Goal: Book appointment/travel/reservation

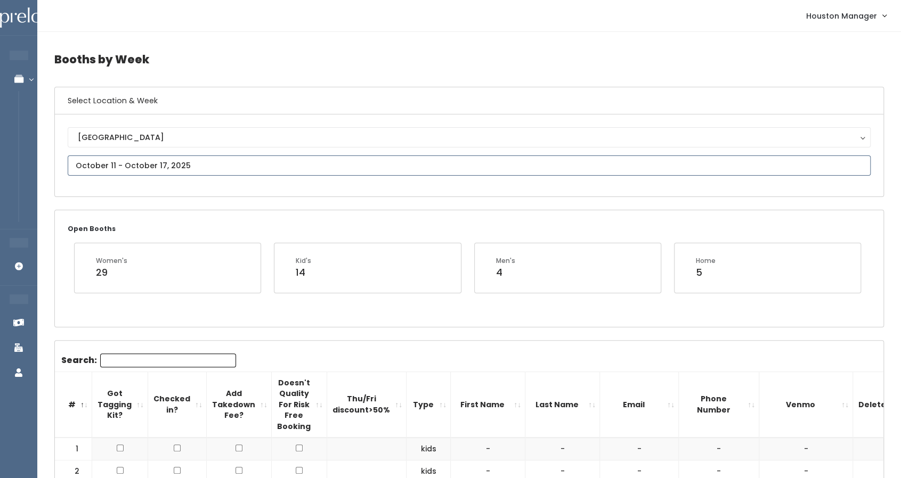
click at [131, 170] on input "text" at bounding box center [469, 166] width 803 height 20
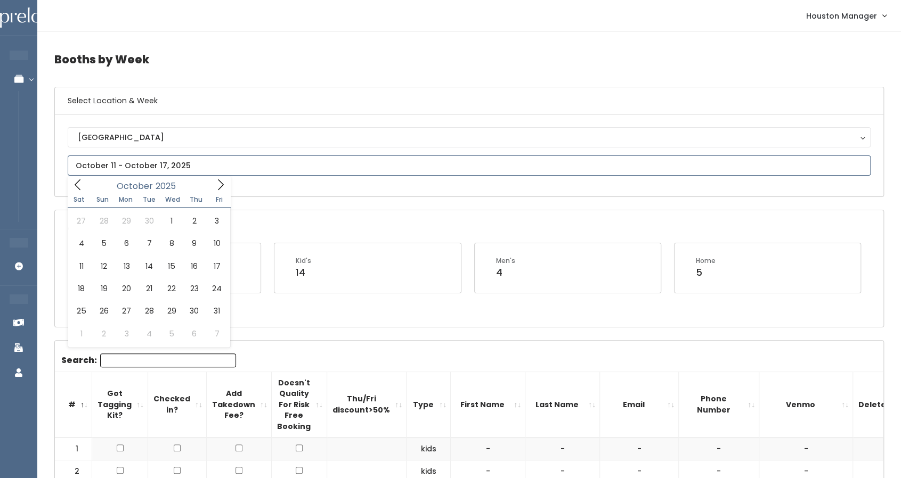
click at [218, 184] on icon at bounding box center [221, 185] width 12 height 12
type input "October 4 to October 10"
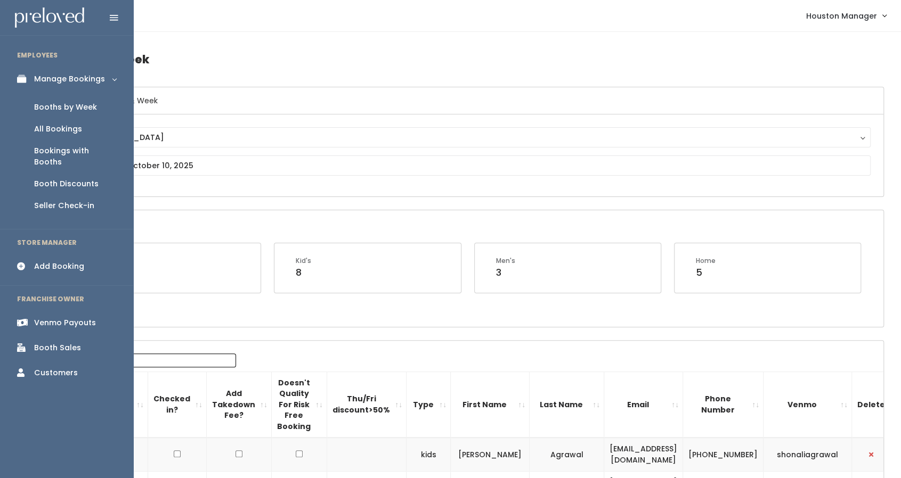
click at [62, 261] on div "Add Booking" at bounding box center [59, 266] width 50 height 11
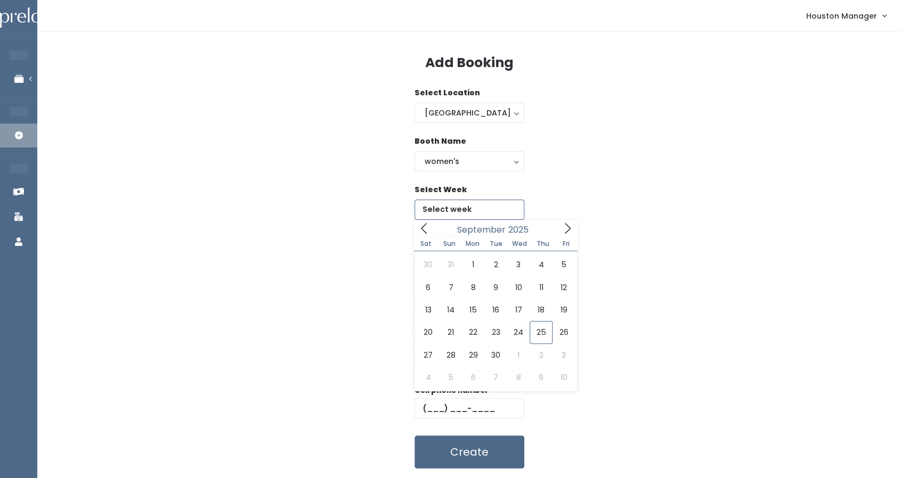
click at [459, 211] on input "text" at bounding box center [469, 210] width 110 height 20
type input "[DATE] to [DATE]"
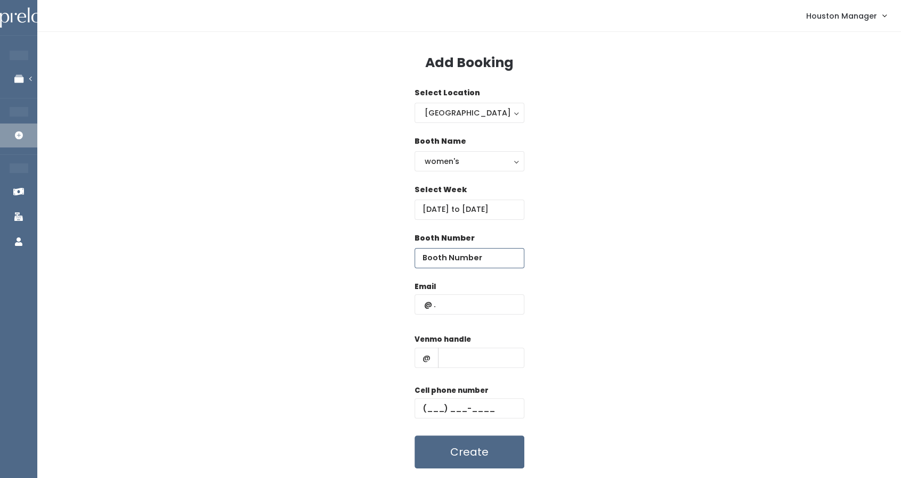
click at [448, 262] on input "number" at bounding box center [469, 258] width 110 height 20
type input "15"
click at [457, 309] on input "text" at bounding box center [469, 305] width 110 height 20
paste input "mistyo2003@gmail.com"
type input "mistyo2003@gmail.com"
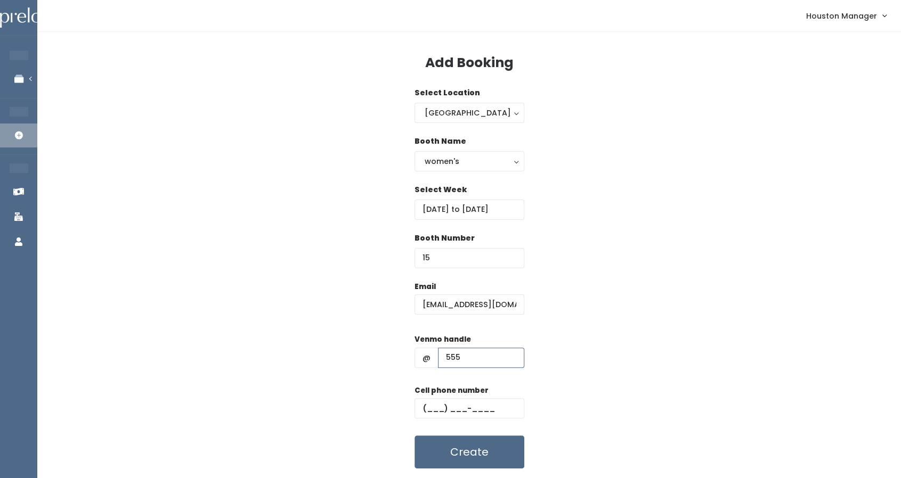
type input "555"
type input "[PHONE_NUMBER]"
click at [458, 443] on button "Create" at bounding box center [469, 452] width 110 height 33
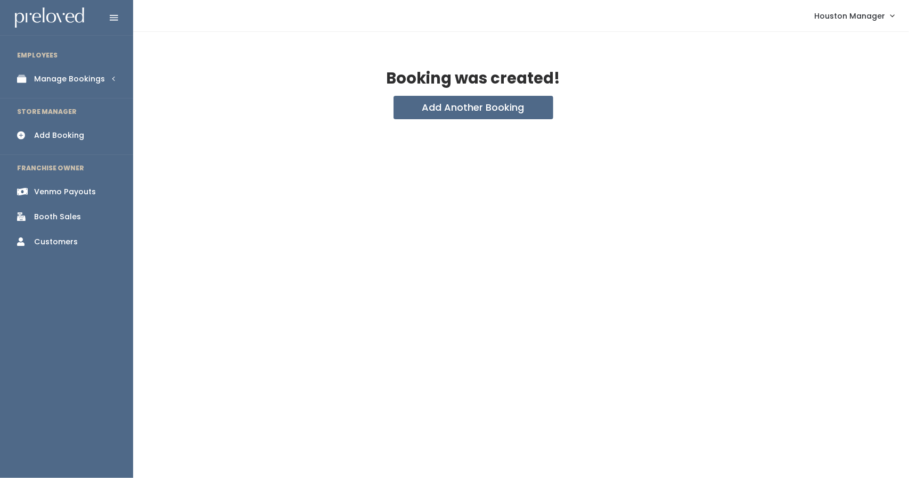
click at [66, 80] on div "Manage Bookings" at bounding box center [69, 79] width 71 height 11
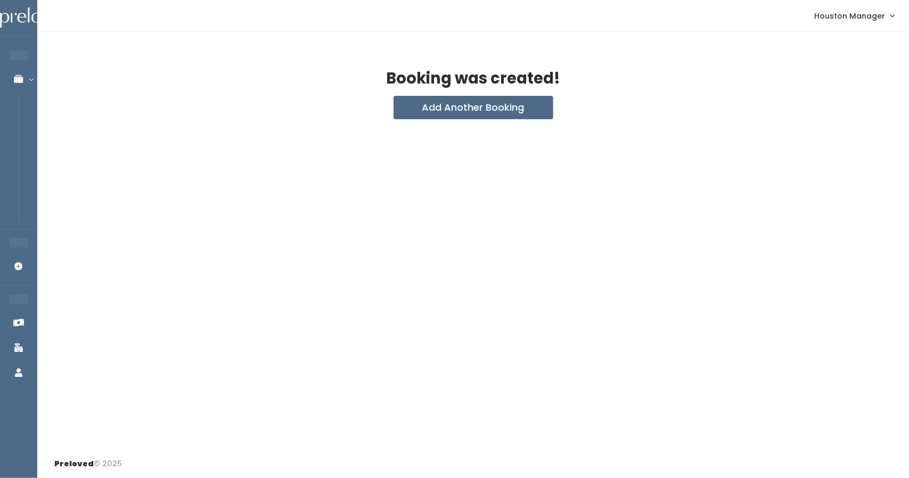
click at [469, 123] on div "Booking was created! Add Another Booking" at bounding box center [473, 241] width 872 height 418
click at [488, 103] on button "Add Another Booking" at bounding box center [474, 107] width 160 height 23
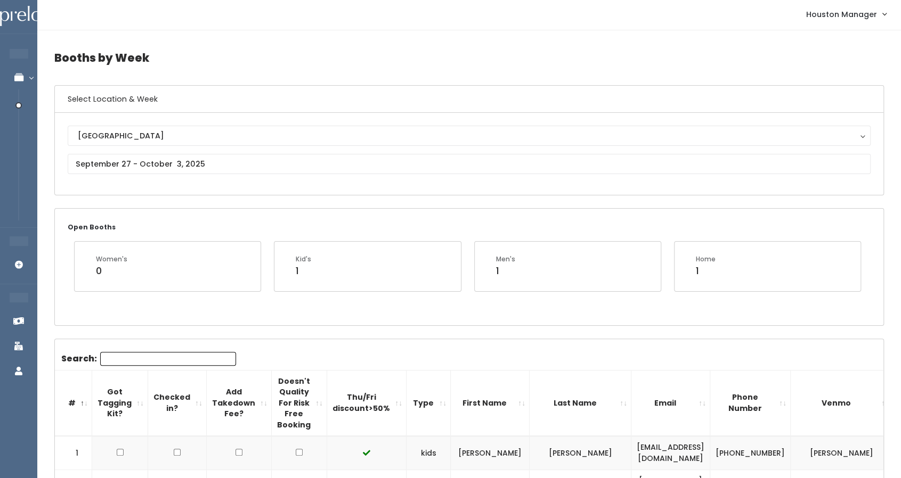
scroll to position [2, 0]
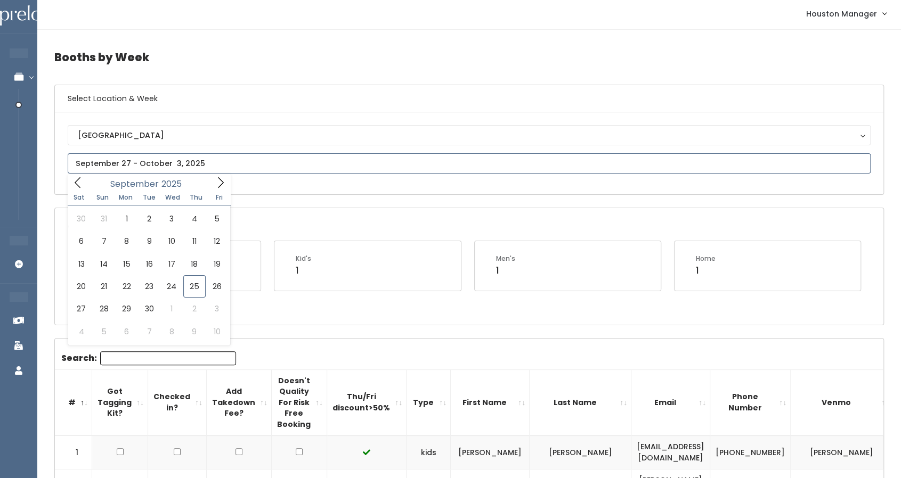
click at [312, 166] on input "text" at bounding box center [469, 163] width 803 height 20
type input "October 4 to October 10"
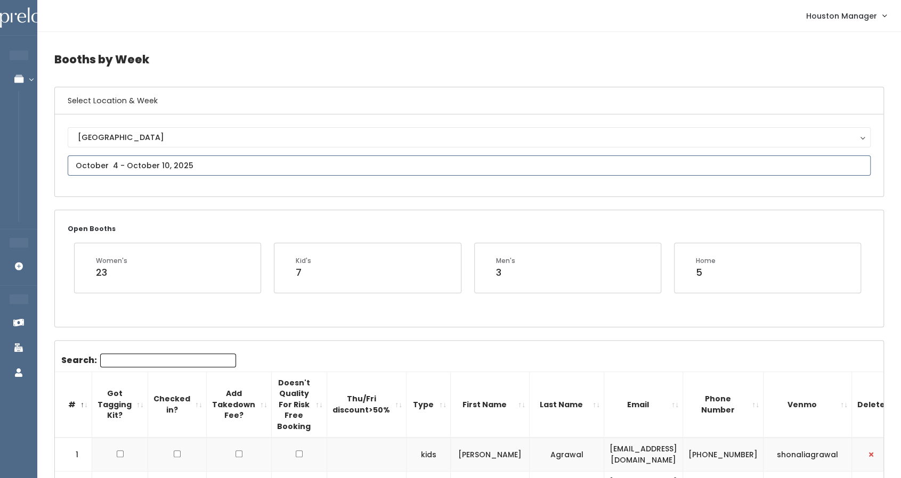
click at [231, 158] on input "text" at bounding box center [469, 166] width 803 height 20
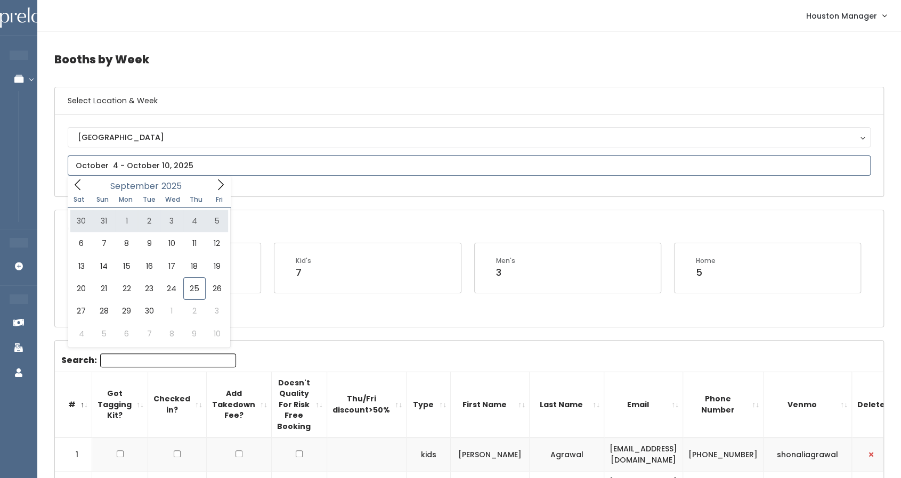
click at [221, 188] on icon at bounding box center [221, 185] width 12 height 12
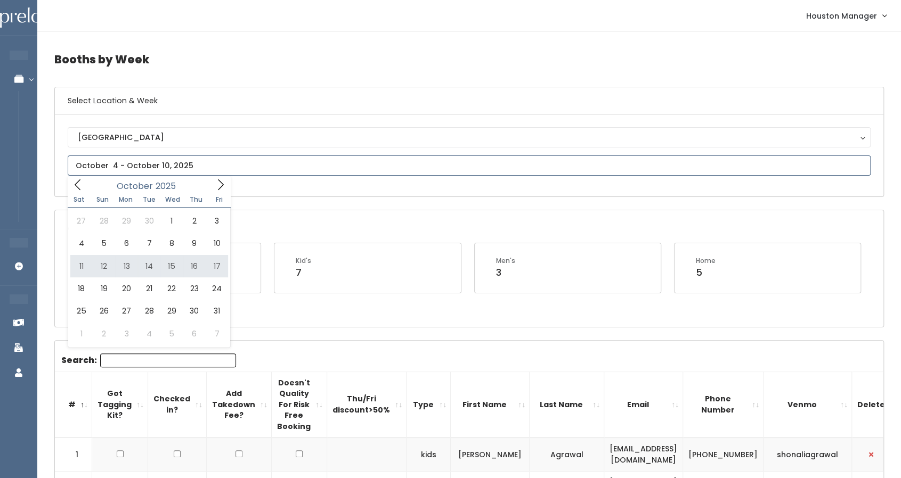
type input "[DATE] to [DATE]"
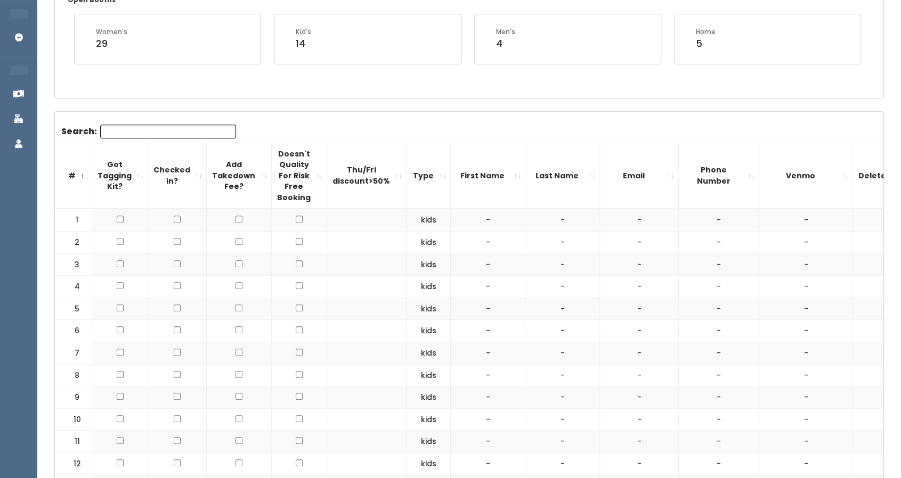
scroll to position [50, 0]
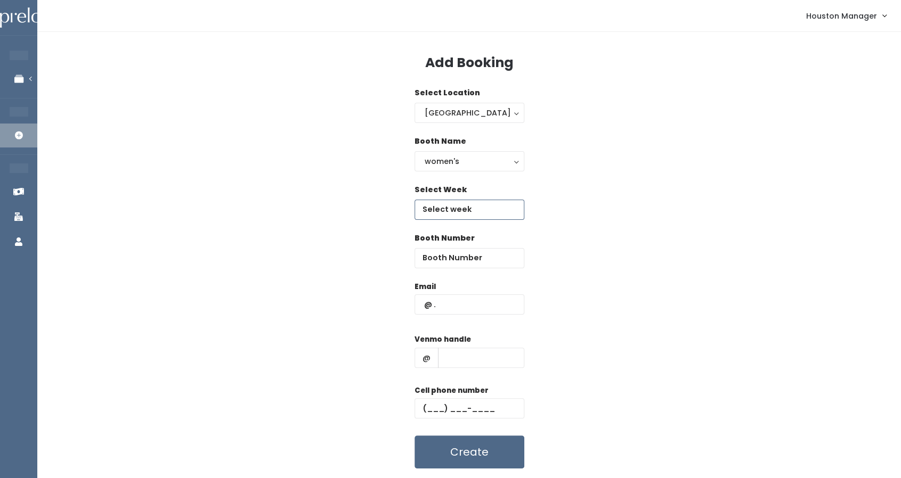
click at [456, 206] on input "text" at bounding box center [469, 210] width 110 height 20
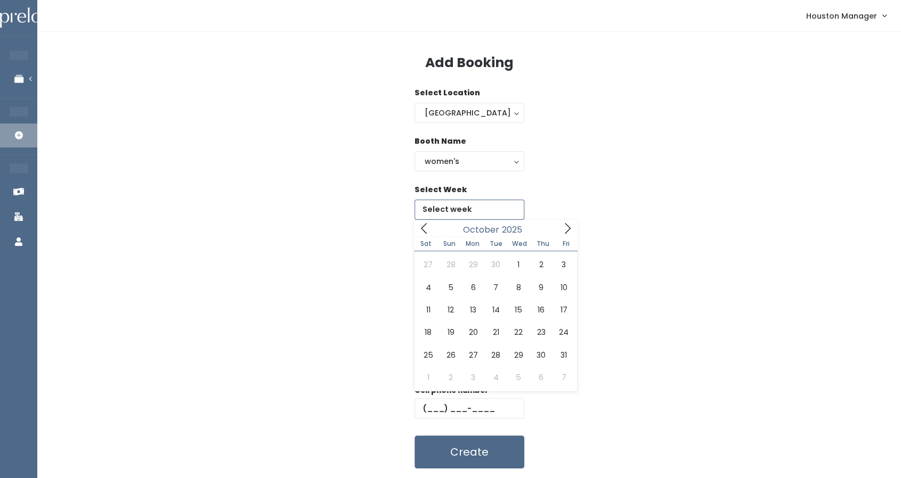
click at [567, 231] on icon at bounding box center [567, 229] width 12 height 12
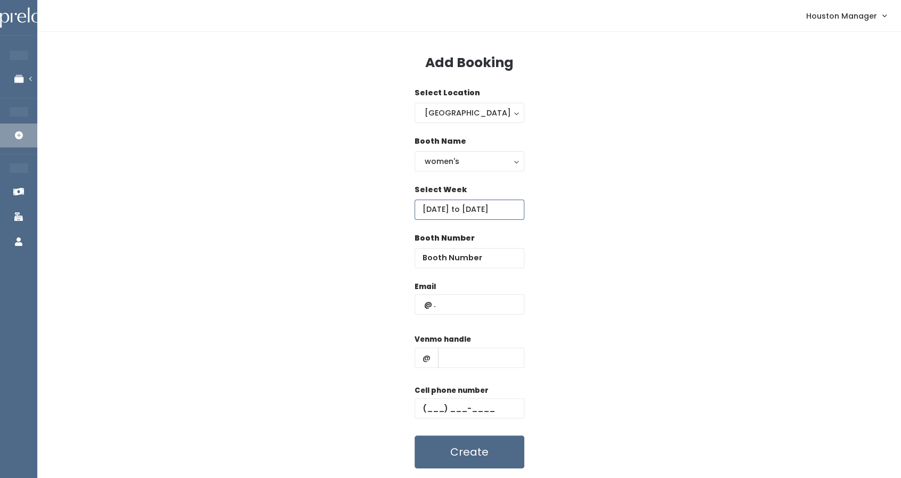
click at [488, 215] on input "October 4 to October 10" at bounding box center [469, 210] width 110 height 20
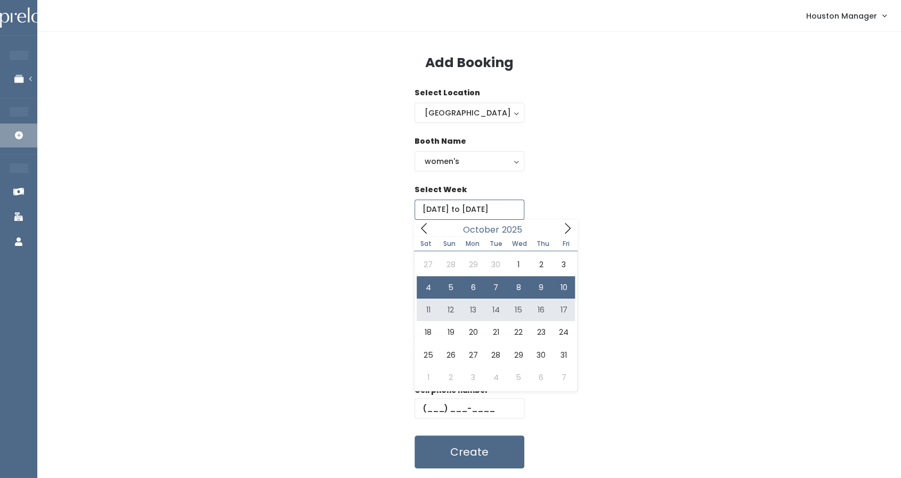
type input "October 11 to October 17"
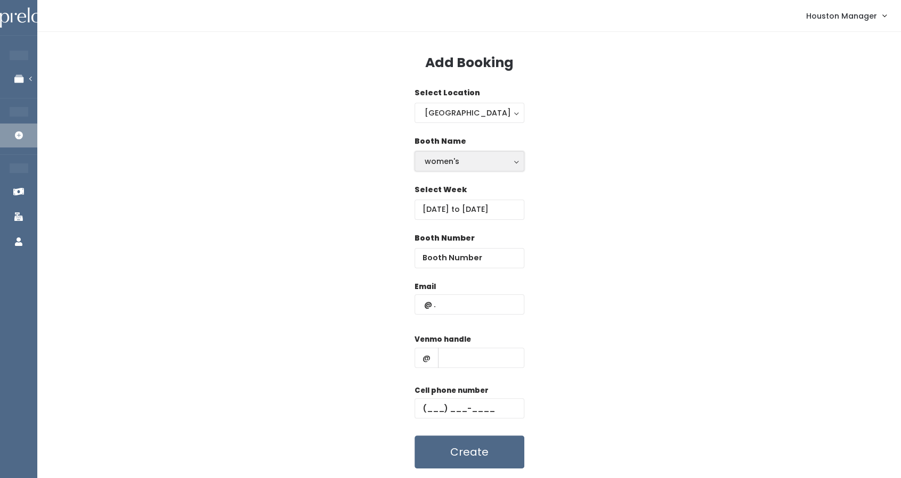
click at [461, 160] on div "women's" at bounding box center [469, 162] width 89 height 12
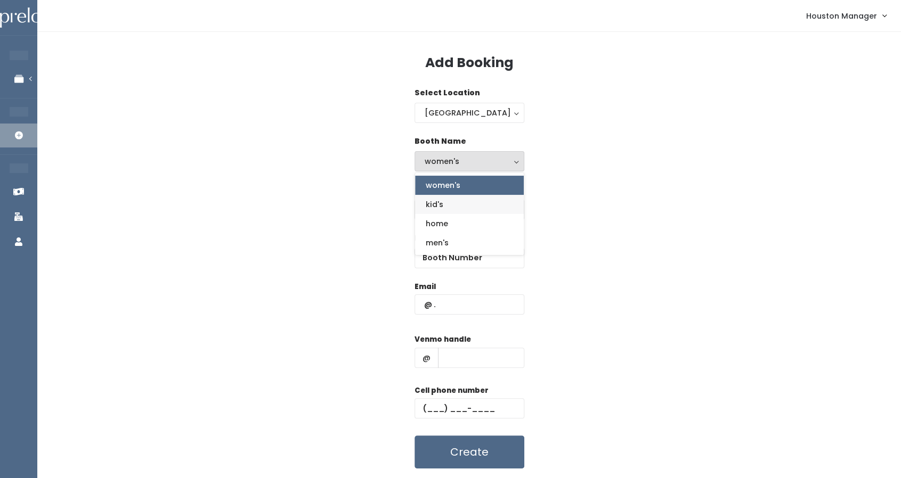
click at [444, 203] on link "kid's" at bounding box center [469, 204] width 109 height 19
select select "kids"
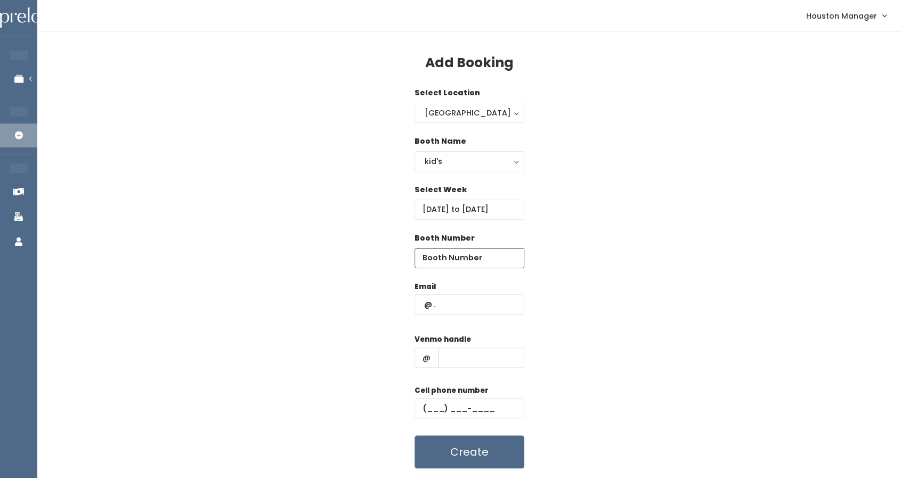
click at [483, 250] on input "number" at bounding box center [469, 258] width 110 height 20
type input "4"
click at [471, 302] on input "text" at bounding box center [469, 305] width 110 height 20
paste input "[EMAIL_ADDRESS][DOMAIN_NAME]"
type input "[EMAIL_ADDRESS][DOMAIN_NAME]"
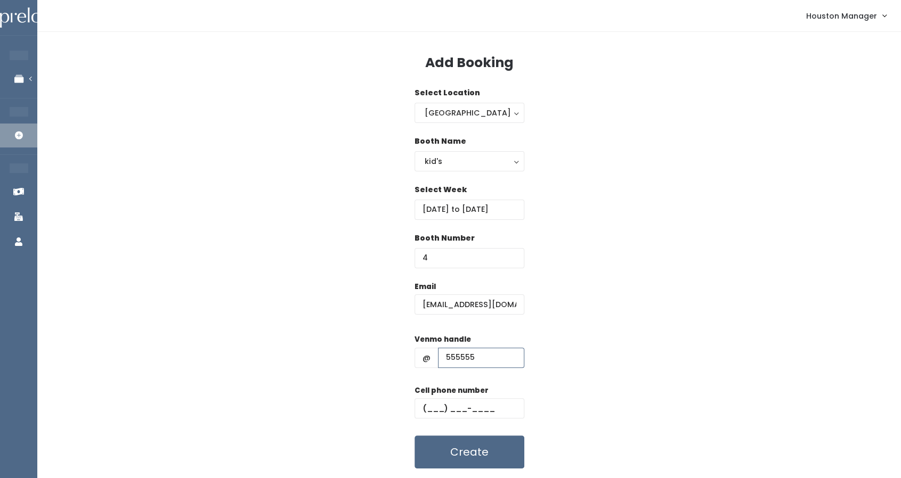
type input "555555"
type input "(555) 555-5555"
click at [486, 458] on button "Create" at bounding box center [469, 452] width 110 height 33
